Goal: Information Seeking & Learning: Learn about a topic

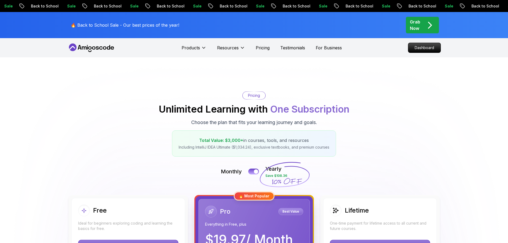
click at [418, 47] on p "Dashboard" at bounding box center [425, 48] width 32 height 10
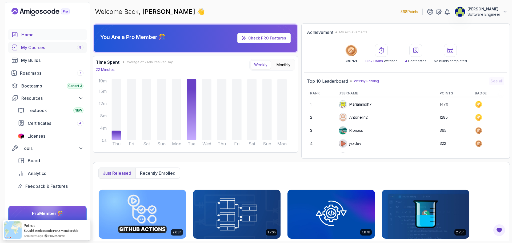
click at [34, 49] on div "My Courses 9" at bounding box center [52, 47] width 62 height 6
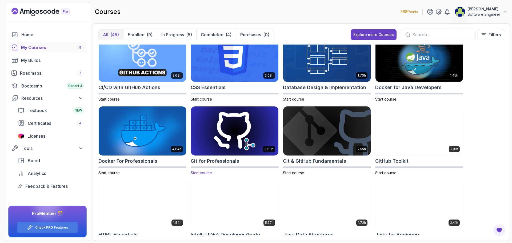
scroll to position [133, 0]
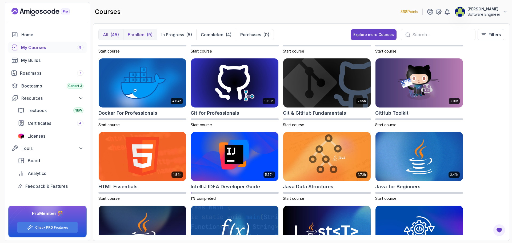
click at [141, 31] on button "Enrolled (9)" at bounding box center [140, 34] width 34 height 11
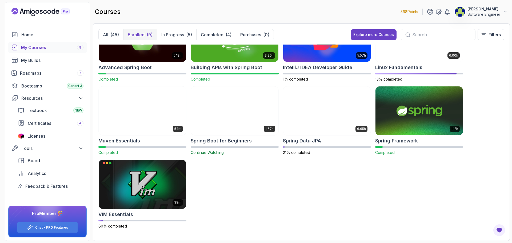
scroll to position [32, 0]
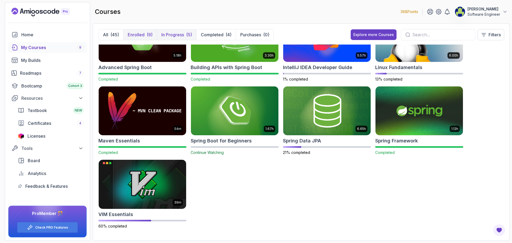
click at [171, 36] on p "In Progress" at bounding box center [172, 34] width 23 height 6
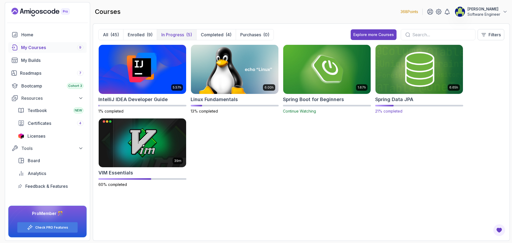
click at [407, 71] on img at bounding box center [420, 70] width 92 height 52
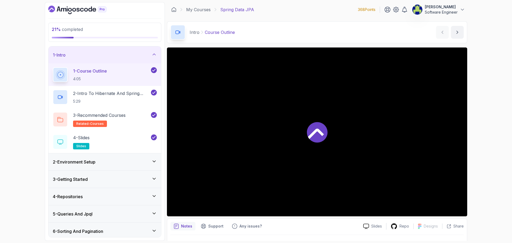
click at [116, 53] on div "1 - Intro" at bounding box center [105, 55] width 104 height 6
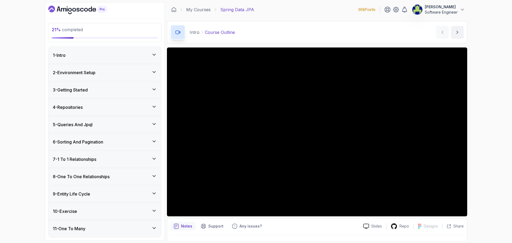
click at [98, 76] on div "2 - Environment Setup" at bounding box center [105, 72] width 104 height 6
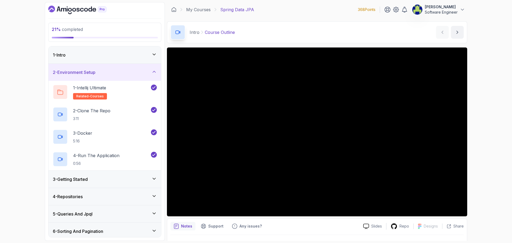
click at [99, 75] on div "2 - Environment Setup" at bounding box center [105, 72] width 104 height 6
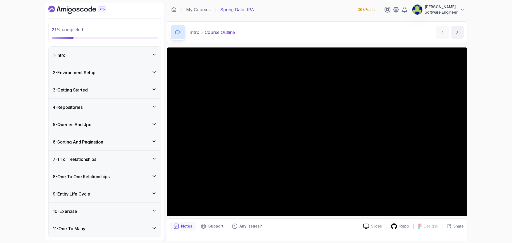
click at [104, 89] on div "3 - Getting Started" at bounding box center [105, 90] width 104 height 6
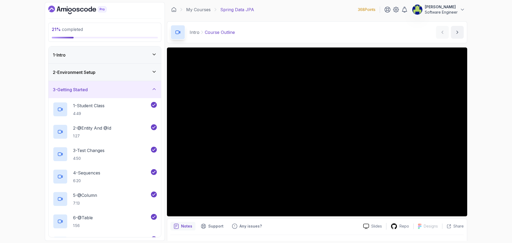
click at [108, 91] on div "3 - Getting Started" at bounding box center [105, 89] width 104 height 6
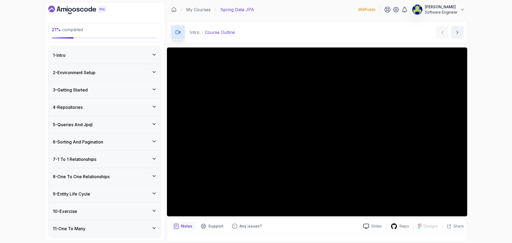
click at [103, 104] on div "4 - Repositories" at bounding box center [105, 107] width 104 height 6
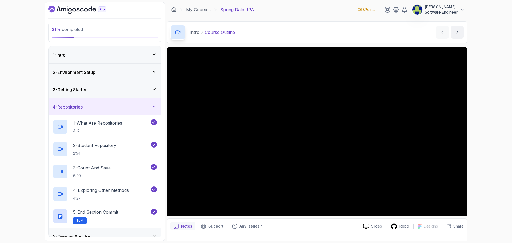
click at [103, 104] on div "4 - Repositories" at bounding box center [105, 107] width 104 height 6
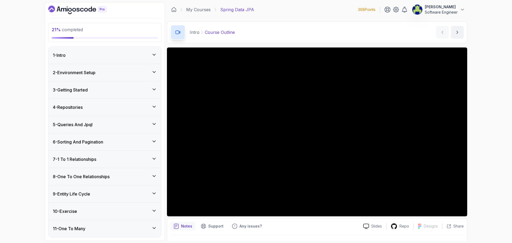
click at [108, 120] on div "5 - Queries And Jpql" at bounding box center [105, 124] width 113 height 17
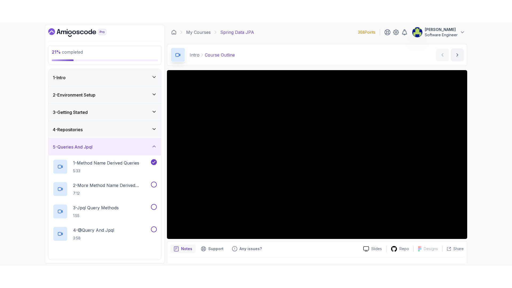
scroll to position [27, 0]
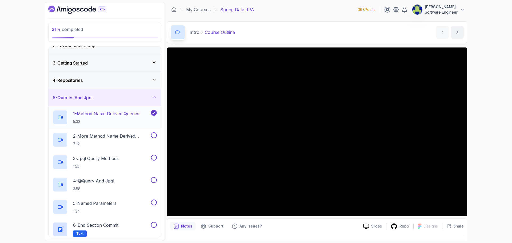
click at [119, 111] on p "1 - Method Name Derived Queries" at bounding box center [106, 113] width 66 height 6
